Goal: Participate in discussion: Engage in conversation with other users on a specific topic

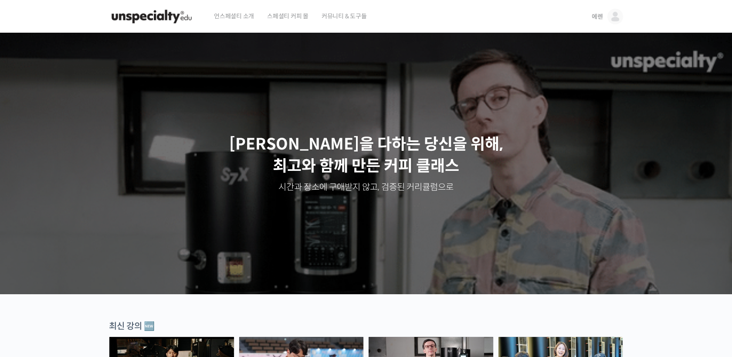
click at [614, 17] on img at bounding box center [615, 17] width 16 height 16
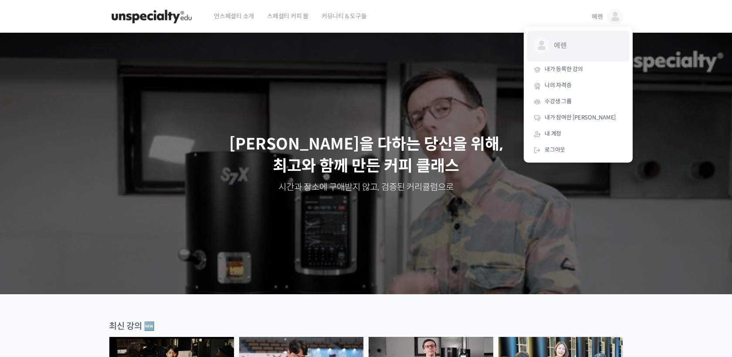
click at [590, 40] on span "에렌" at bounding box center [586, 45] width 64 height 17
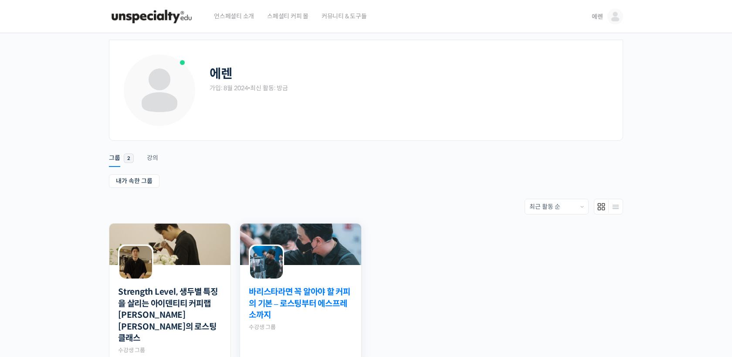
click at [307, 295] on link "바리스타라면 꼭 알아야 할 커피의 기본 – 로스팅부터 에스프레소까지" at bounding box center [301, 303] width 104 height 35
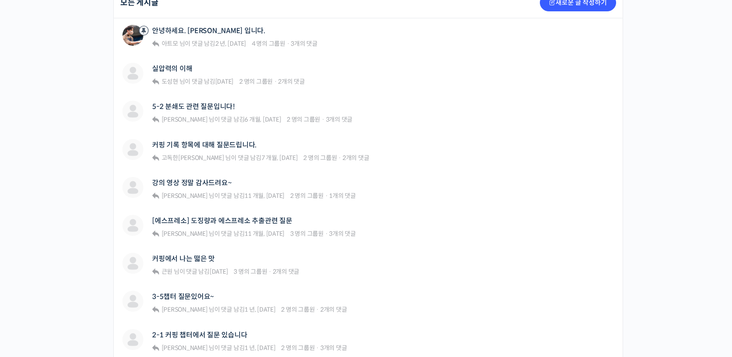
scroll to position [231, 0]
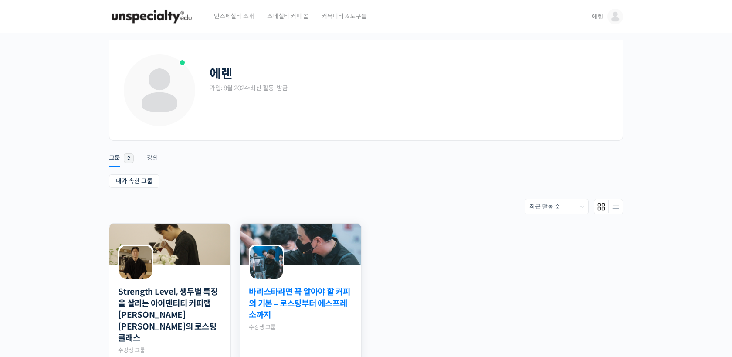
click at [301, 295] on link "바리스타라면 꼭 알아야 할 커피의 기본 – 로스팅부터 에스프레소까지" at bounding box center [301, 303] width 104 height 35
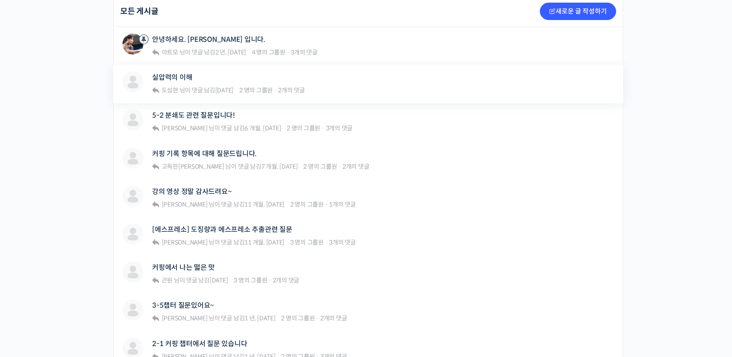
scroll to position [228, 0]
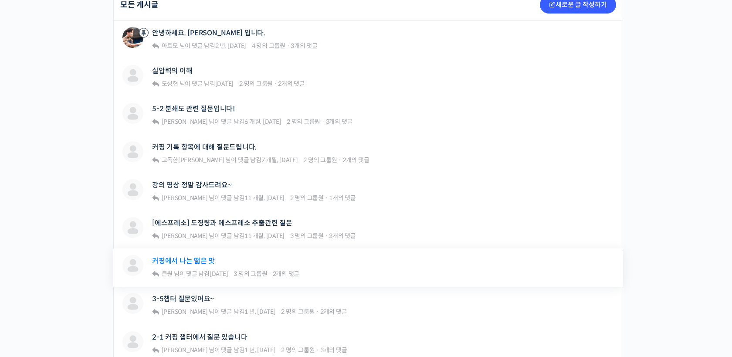
click at [180, 261] on link "커핑에서 나는 떫은 맛" at bounding box center [183, 261] width 63 height 8
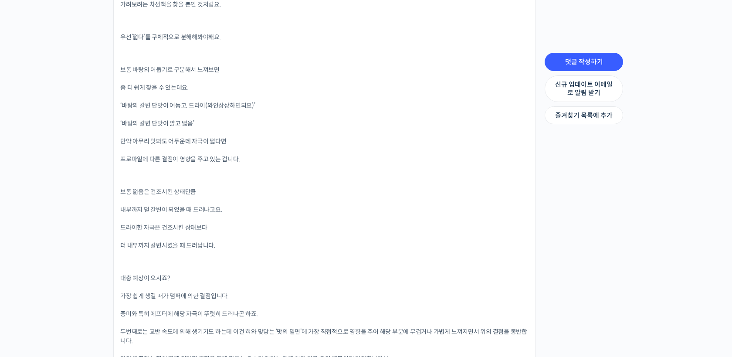
scroll to position [529, 0]
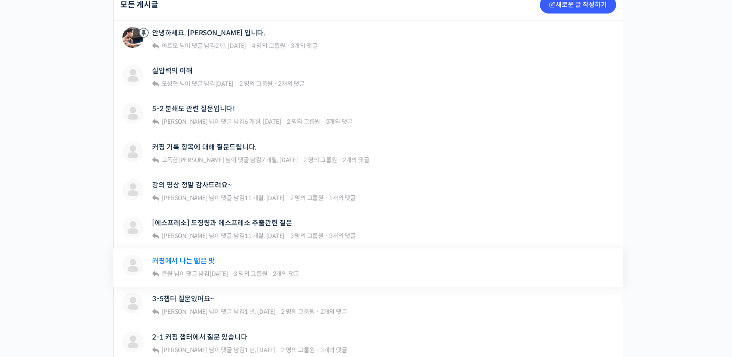
click at [190, 261] on link "커핑에서 나는 떫은 맛" at bounding box center [183, 261] width 63 height 8
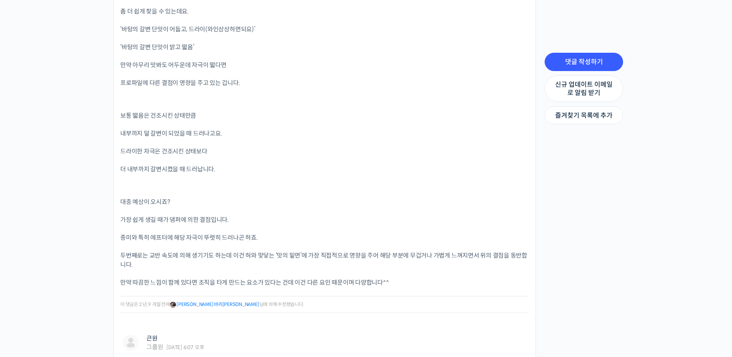
scroll to position [604, 0]
